Goal: Information Seeking & Learning: Check status

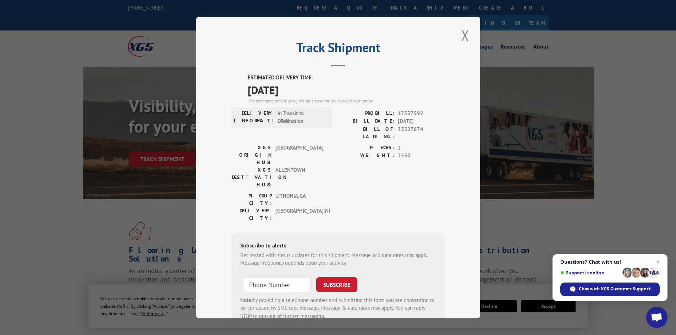
scroll to position [35, 0]
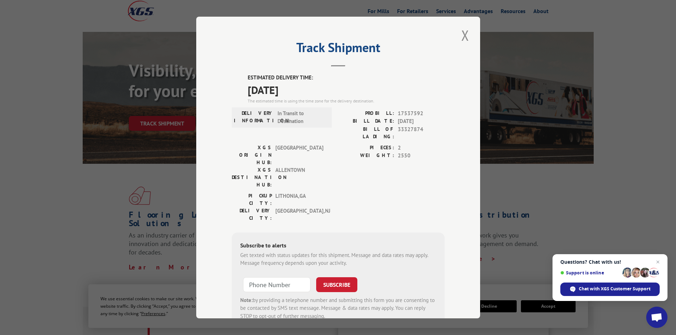
click at [398, 113] on span "17537592" at bounding box center [421, 114] width 47 height 8
copy span "17537592"
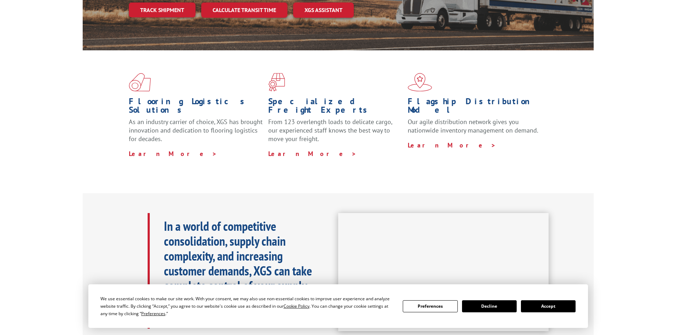
scroll to position [35, 0]
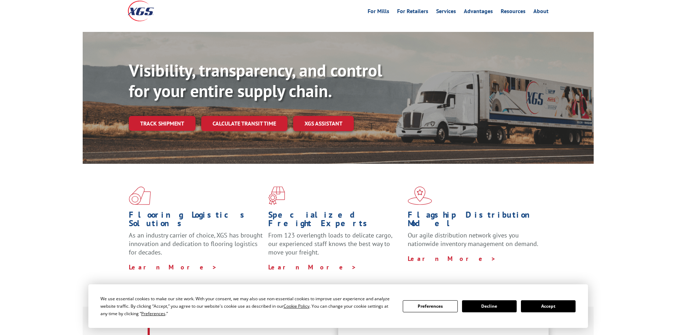
click at [159, 99] on div "Visibility, transparency, and control for your entire supply chain. Track shipm…" at bounding box center [361, 109] width 465 height 99
click at [162, 116] on link "Track shipment" at bounding box center [162, 123] width 67 height 15
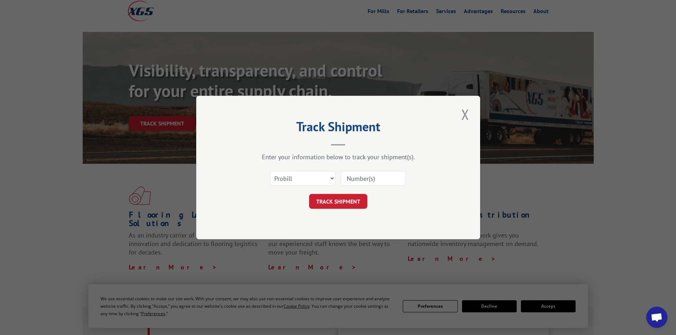
drag, startPoint x: 379, startPoint y: 178, endPoint x: 358, endPoint y: 190, distance: 24.8
click at [379, 178] on input at bounding box center [372, 178] width 65 height 15
paste input "17537592"
type input "17537592"
click at [344, 196] on button "TRACK SHIPMENT" at bounding box center [338, 201] width 58 height 15
